Goal: Task Accomplishment & Management: Manage account settings

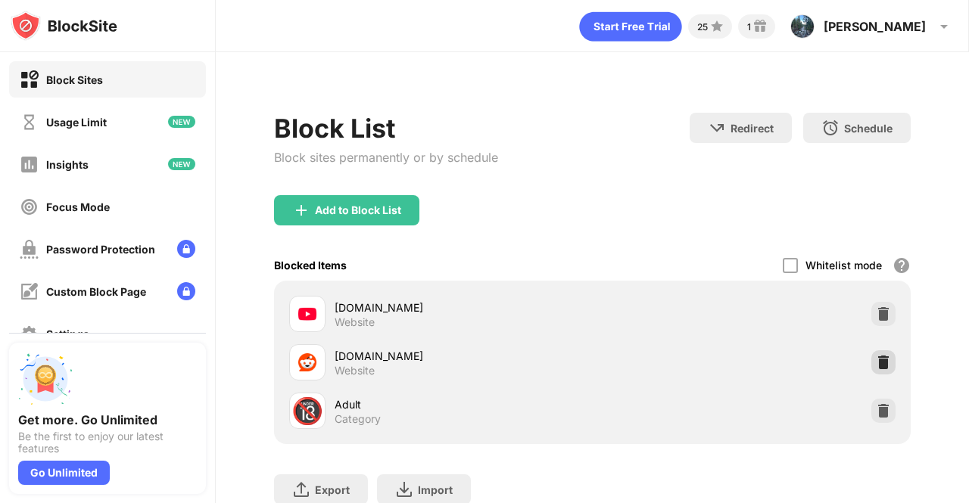
click at [876, 357] on img at bounding box center [883, 362] width 15 height 15
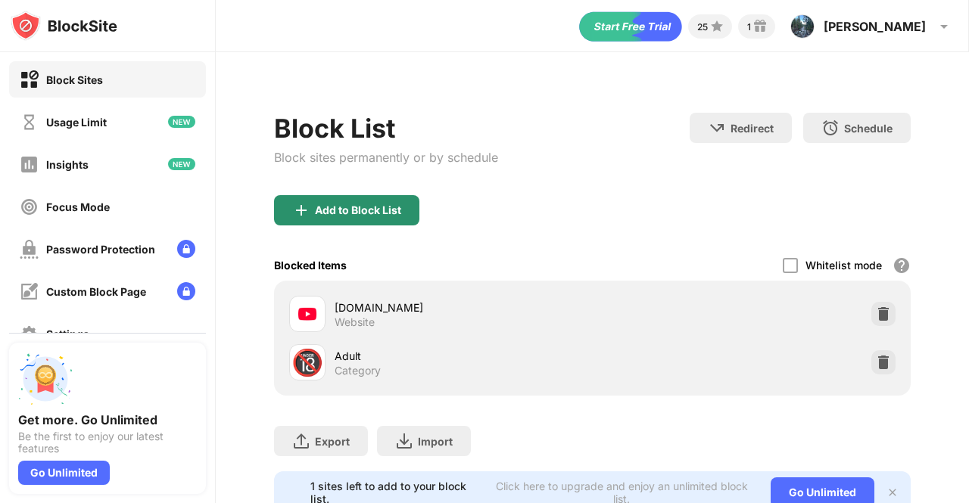
click at [372, 205] on div "Add to Block List" at bounding box center [358, 210] width 86 height 12
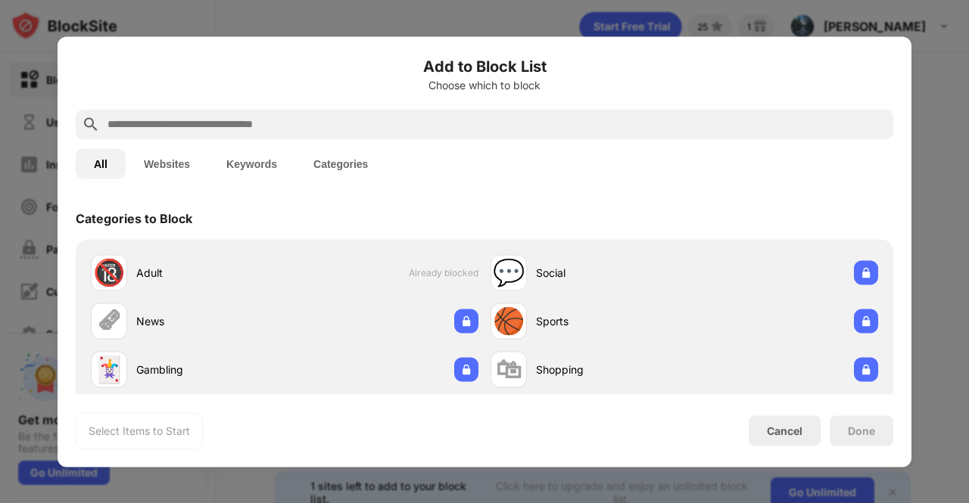
click at [377, 115] on input "text" at bounding box center [496, 124] width 781 height 18
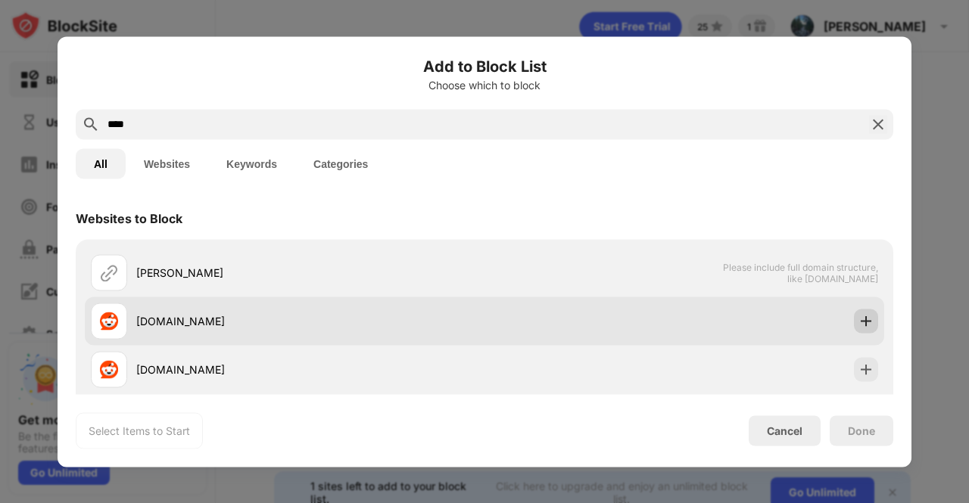
type input "****"
click at [854, 329] on div at bounding box center [866, 321] width 24 height 24
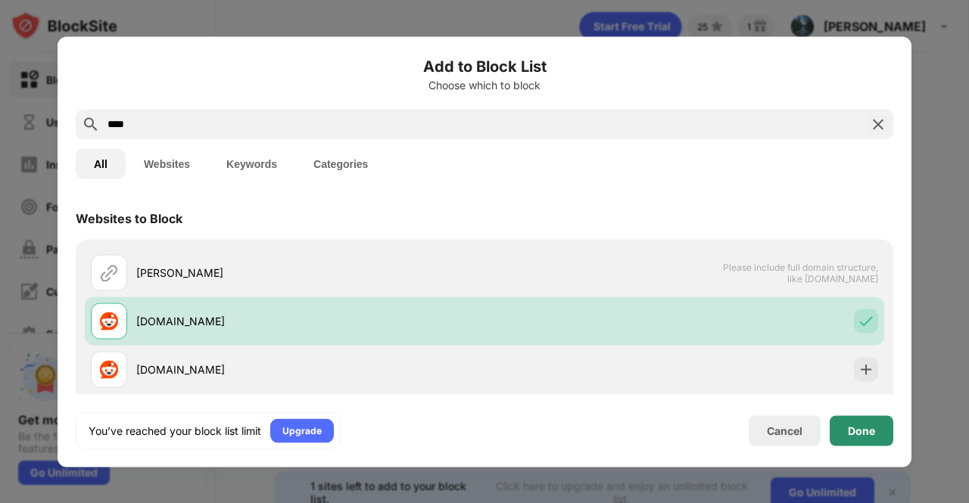
click at [875, 431] on div "Done" at bounding box center [862, 431] width 64 height 30
